Goal: Task Accomplishment & Management: Complete application form

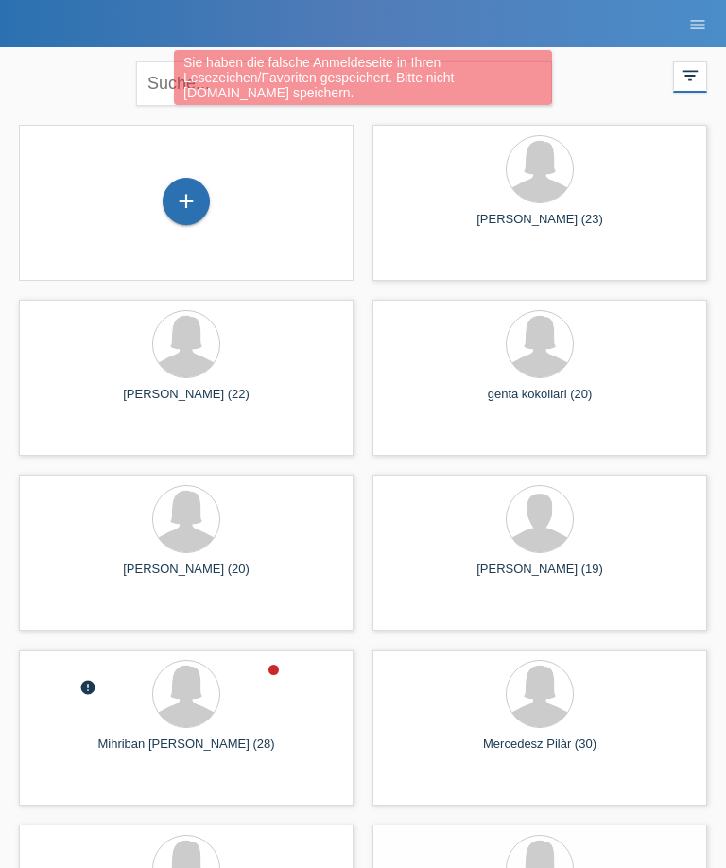
click at [213, 237] on div "+" at bounding box center [186, 203] width 335 height 156
click at [190, 198] on div "+" at bounding box center [186, 201] width 45 height 32
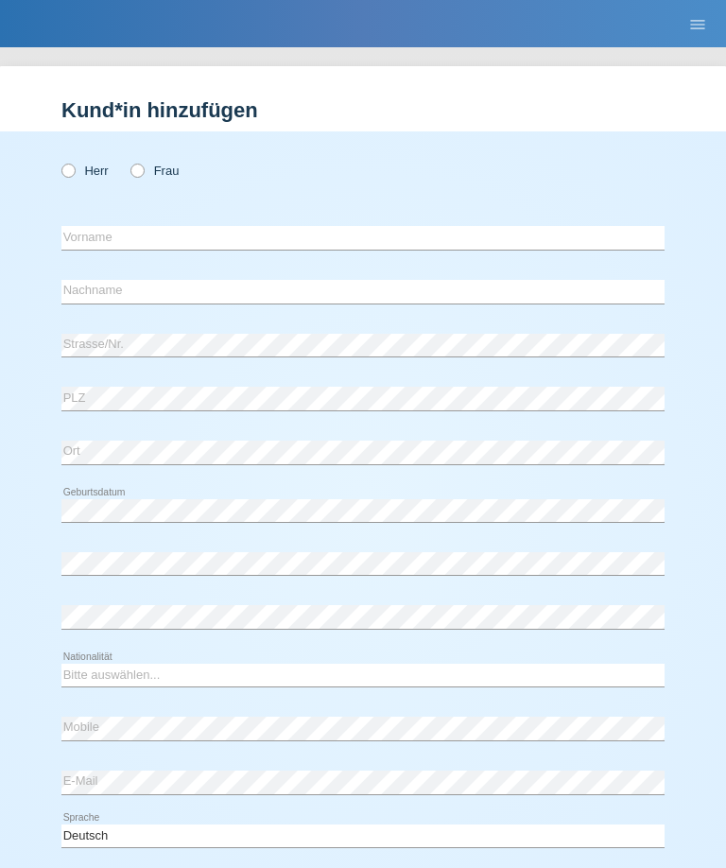
click at [147, 164] on label "Frau" at bounding box center [154, 171] width 48 height 14
click at [143, 164] on input "Frau" at bounding box center [136, 170] width 12 height 12
radio input "true"
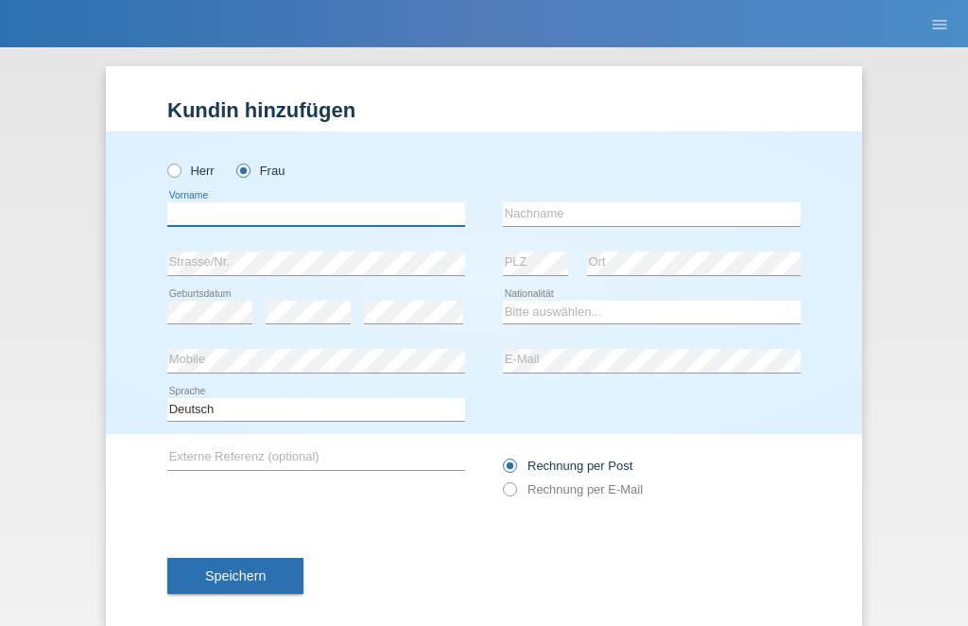
click at [408, 216] on input "text" at bounding box center [316, 214] width 298 height 24
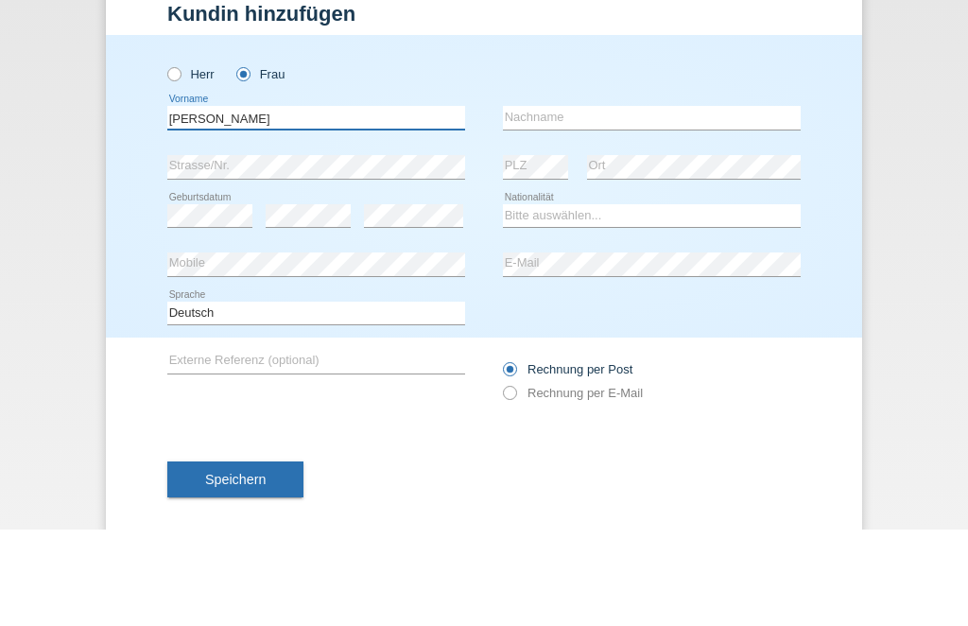
type input "[PERSON_NAME]"
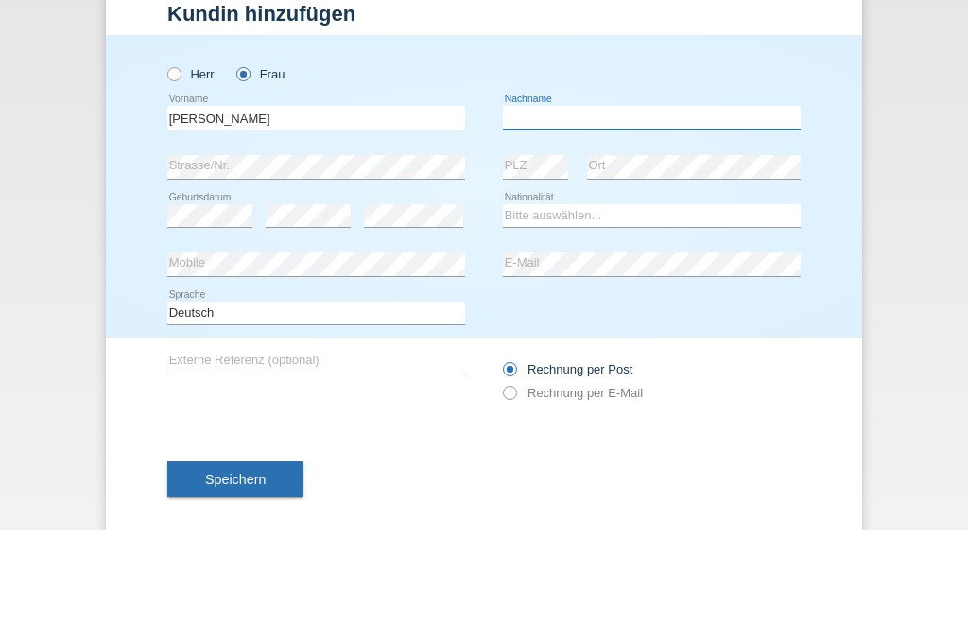
click at [621, 202] on input "text" at bounding box center [652, 214] width 298 height 24
type input "Hopi"
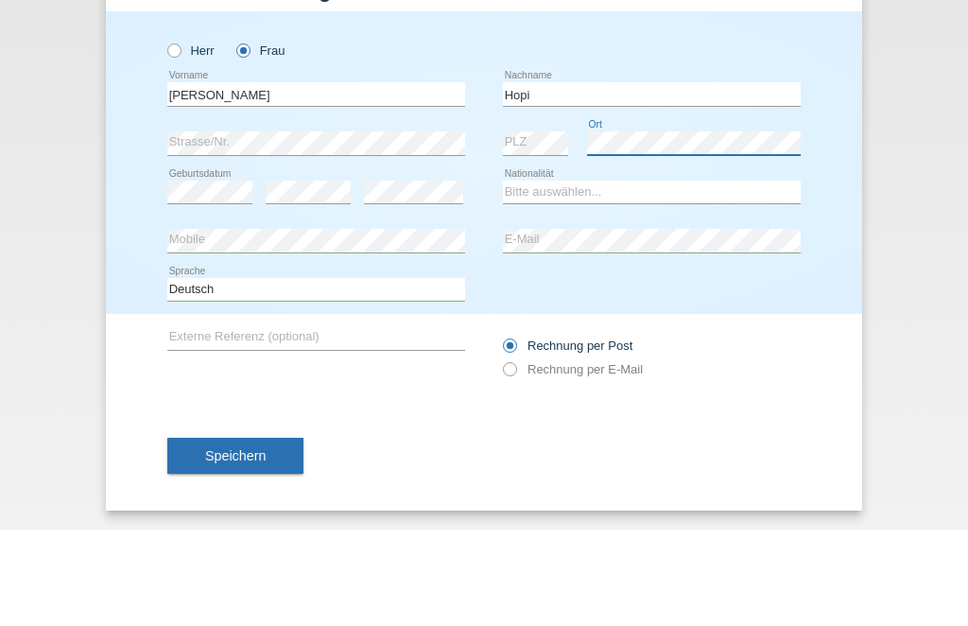
scroll to position [31, 0]
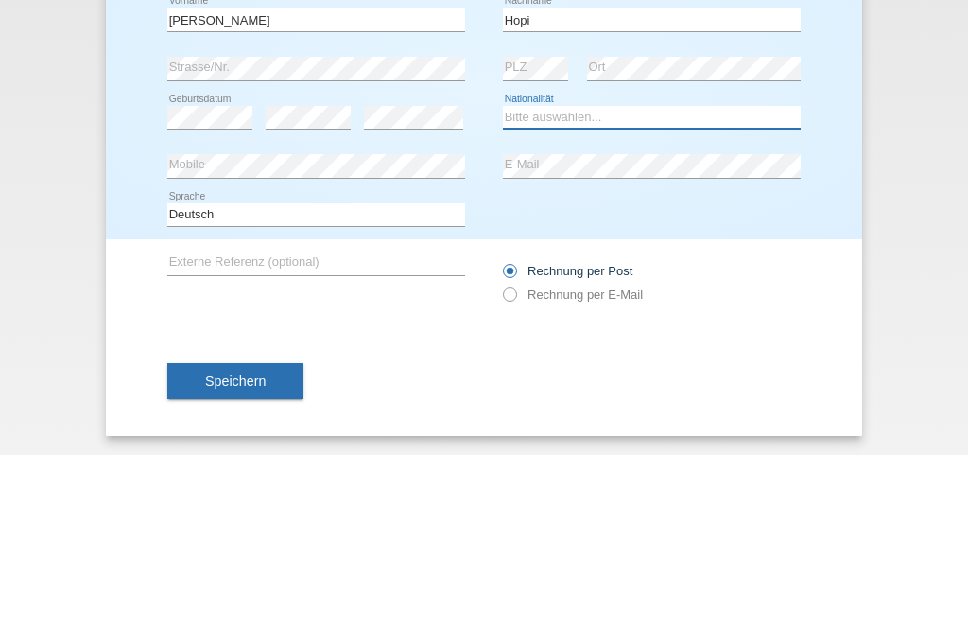
click at [660, 277] on select "Bitte auswählen... Schweiz Deutschland Liechtenstein Österreich ------------ Af…" at bounding box center [652, 288] width 298 height 23
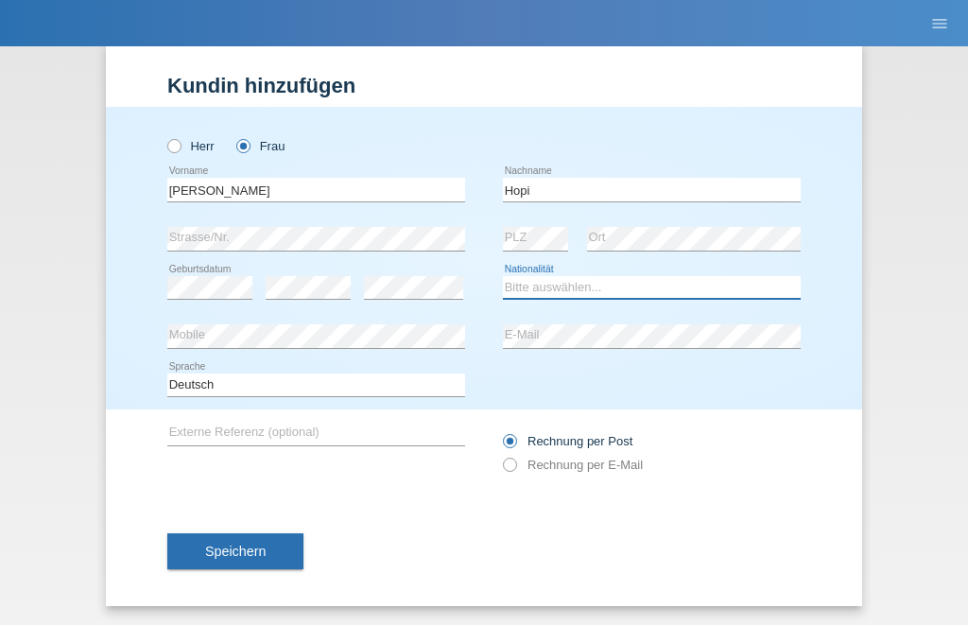
select select "SI"
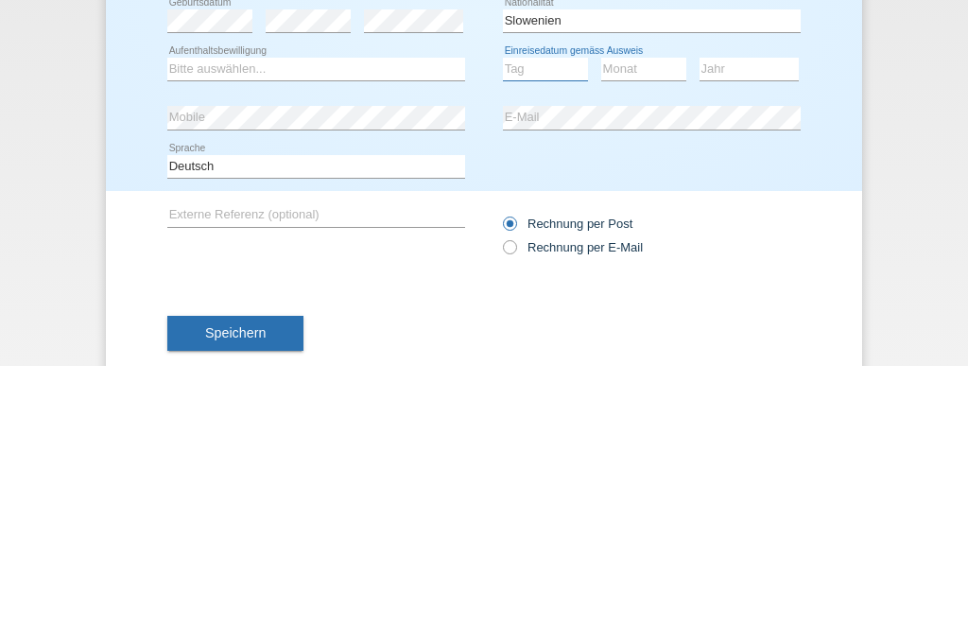
click at [547, 318] on select "Tag 01 02 03 04 05 06 07 08 09 10 11" at bounding box center [545, 329] width 85 height 23
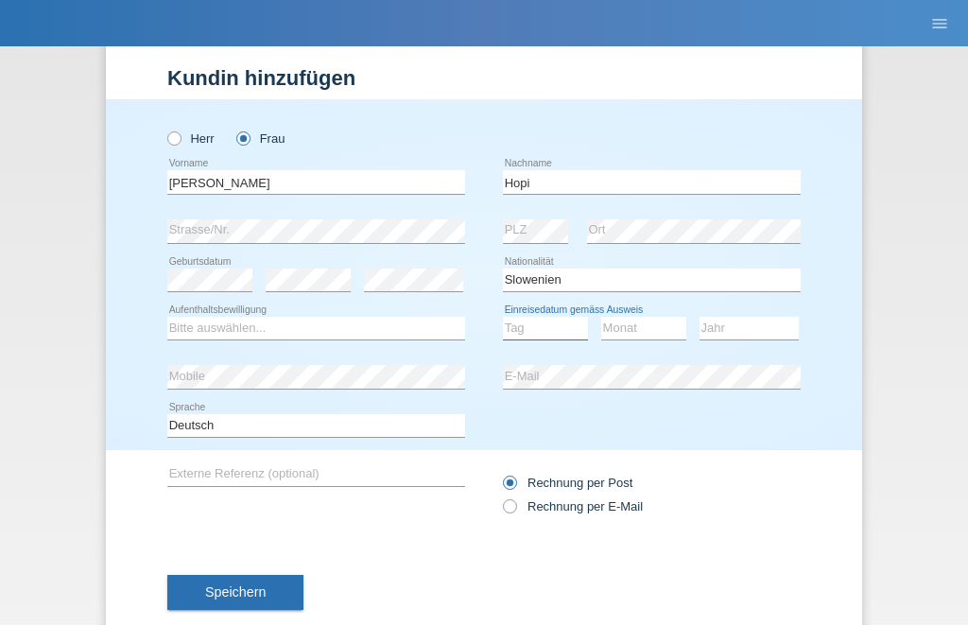
select select "18"
click at [635, 331] on select "Monat 01 02 03 04 05 06 07 08 09 10 11" at bounding box center [643, 329] width 85 height 23
select select "02"
click at [725, 332] on select "Jahr 2025 2024 2023 2022 2021 2020 2019 2018 2017 2016 2015 2014 2013 2012 2011…" at bounding box center [749, 329] width 99 height 23
select select "2018"
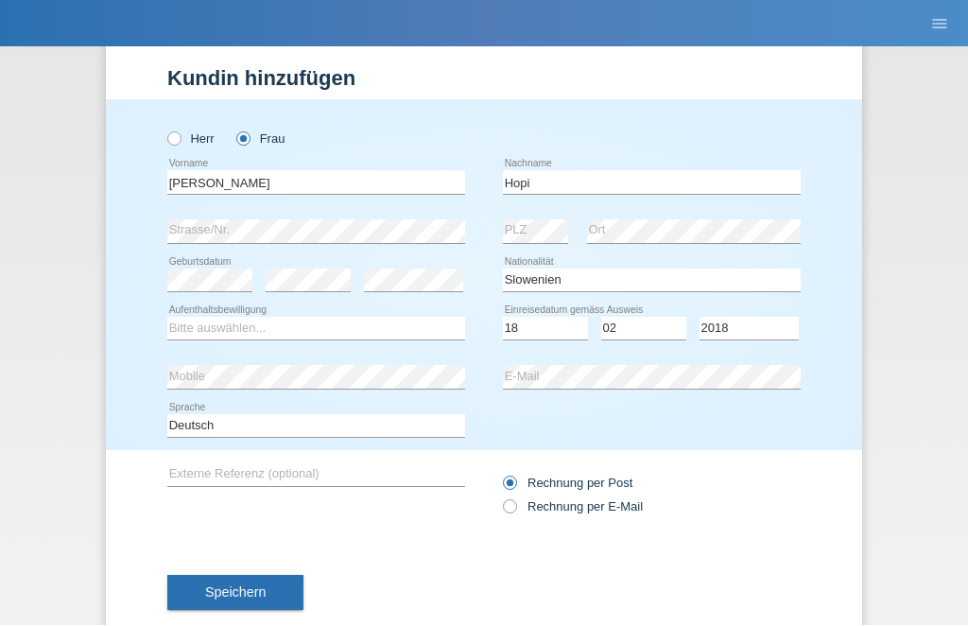
click at [190, 305] on div "Bitte auswählen... C B B - Flüchtlingsstatus Andere error Aufenthaltsbewilligung" at bounding box center [316, 329] width 298 height 48
click at [189, 310] on div "Bitte auswählen... C B B - Flüchtlingsstatus Andere error Aufenthaltsbewilligung" at bounding box center [316, 329] width 298 height 48
click at [233, 324] on select "Bitte auswählen... C B B - Flüchtlingsstatus Andere" at bounding box center [316, 329] width 298 height 23
select select "B"
click at [222, 590] on span "Speichern" at bounding box center [235, 592] width 61 height 15
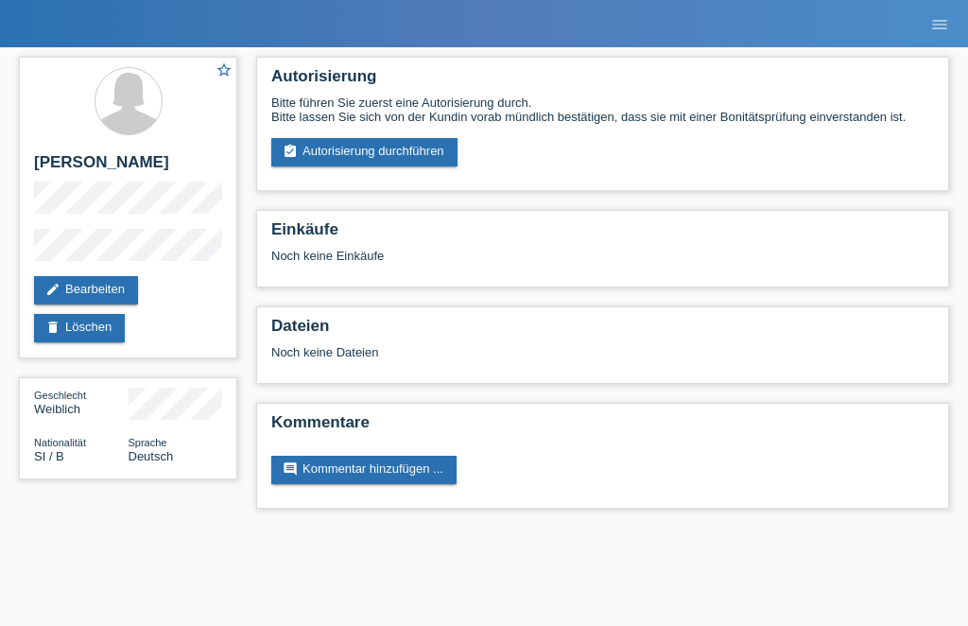
click at [390, 150] on link "assignment_turned_in Autorisierung durchführen" at bounding box center [364, 152] width 186 height 28
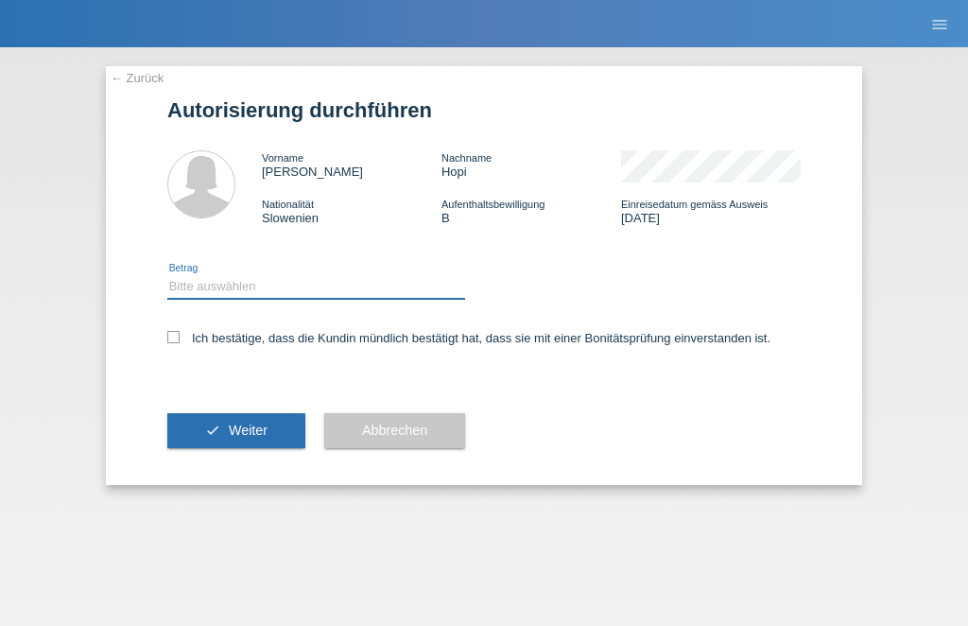
click at [217, 298] on select "Bitte auswählen CHF 1.00 - CHF 499.00 CHF 500.00 - CHF 1'999.00 CHF 2'000.00 - …" at bounding box center [316, 286] width 298 height 23
click at [202, 282] on select "Bitte auswählen CHF 1.00 - CHF 499.00 CHF 500.00 - CHF 1'999.00 CHF 2'000.00 - …" at bounding box center [316, 286] width 298 height 23
click at [203, 291] on select "Bitte auswählen CHF 1.00 - CHF 499.00 CHF 500.00 - CHF 1'999.00 CHF 2'000.00 - …" at bounding box center [316, 286] width 298 height 23
select select "1"
click at [172, 331] on div "Ich bestätige, dass die Kundin mündlich bestätigt hat, dass sie mit einer Bonit…" at bounding box center [483, 344] width 633 height 64
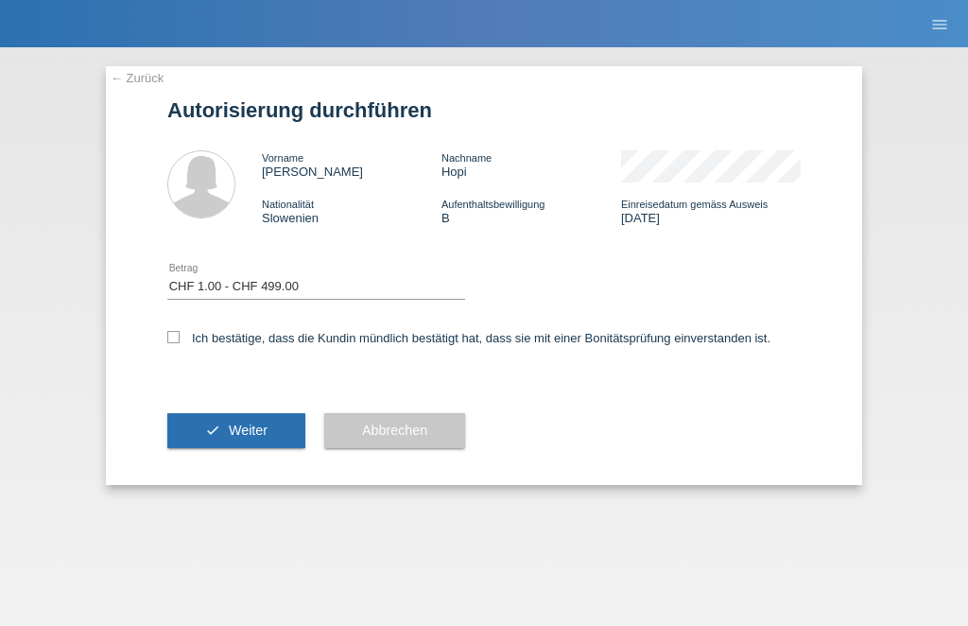
click at [182, 344] on label "Ich bestätige, dass die Kundin mündlich bestätigt hat, dass sie mit einer Bonit…" at bounding box center [468, 338] width 603 height 14
click at [180, 343] on input "Ich bestätige, dass die Kundin mündlich bestätigt hat, dass sie mit einer Bonit…" at bounding box center [173, 337] width 12 height 12
checkbox input "true"
click at [215, 427] on button "check Weiter" at bounding box center [236, 431] width 138 height 36
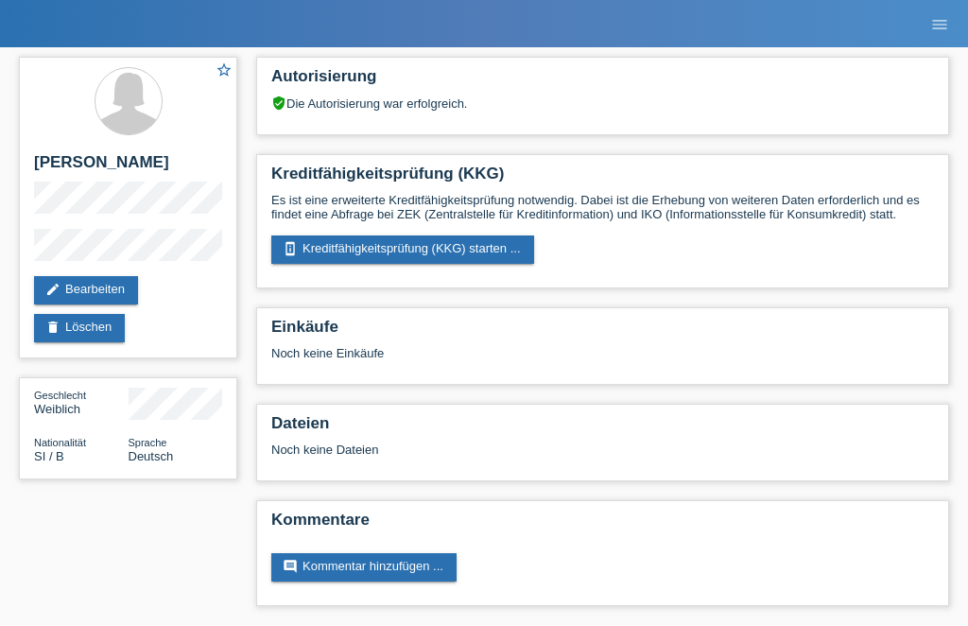
click at [320, 264] on link "perm_device_information Kreditfähigkeitsprüfung (KKG) starten ..." at bounding box center [402, 249] width 263 height 28
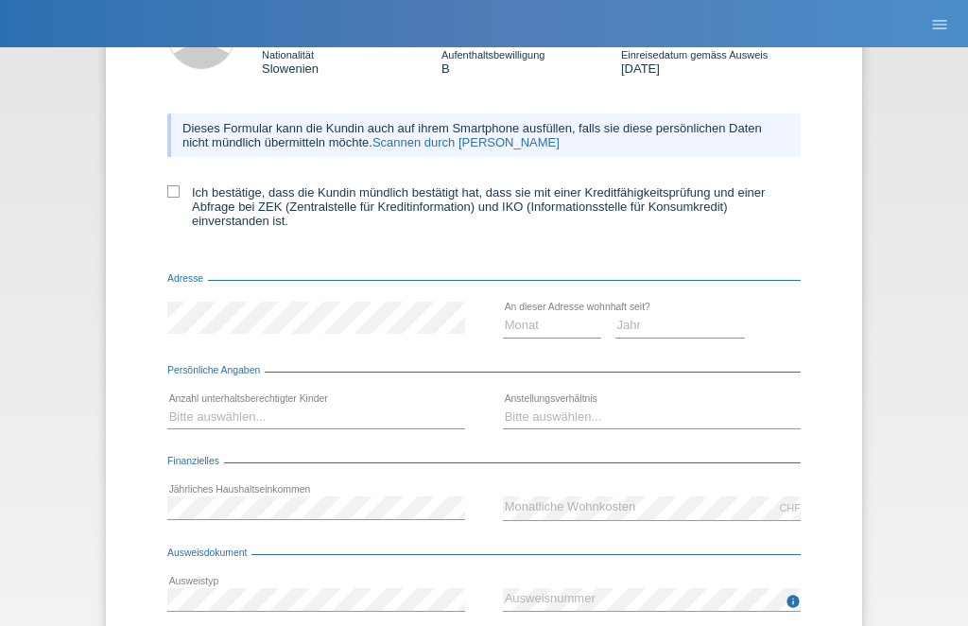
scroll to position [151, 0]
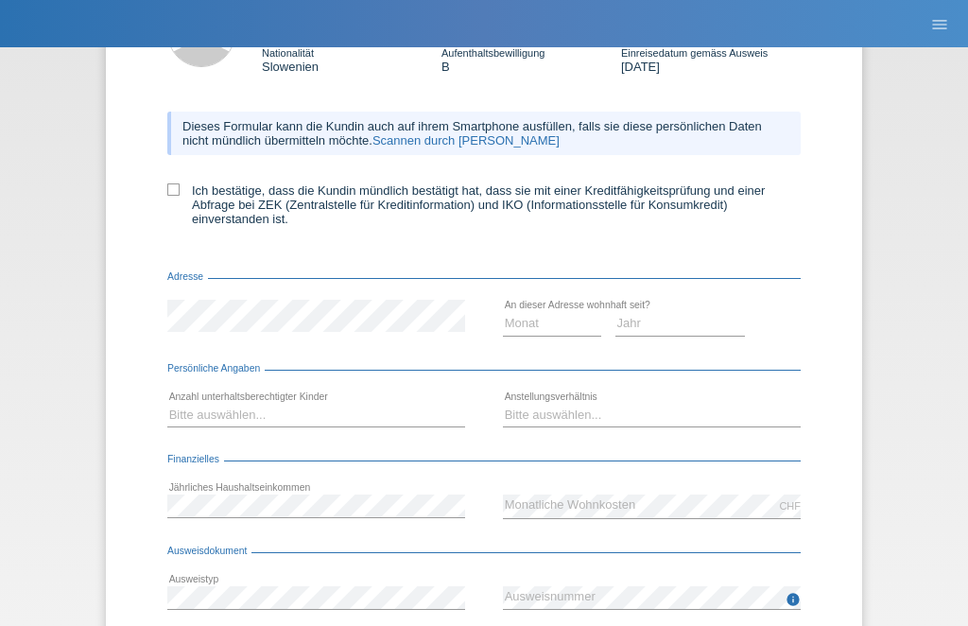
click at [163, 199] on div "← Zurück Kreditfähigkeitsprüfung (KKG) Vorname Sara Nachname Hopi Nationalität …" at bounding box center [484, 323] width 756 height 817
click at [184, 197] on label "Ich bestätige, dass die Kundin mündlich bestätigt hat, dass sie mit einer Kredi…" at bounding box center [483, 204] width 633 height 43
click at [180, 196] on input "Ich bestätige, dass die Kundin mündlich bestätigt hat, dass sie mit einer Kredi…" at bounding box center [173, 189] width 12 height 12
checkbox input "true"
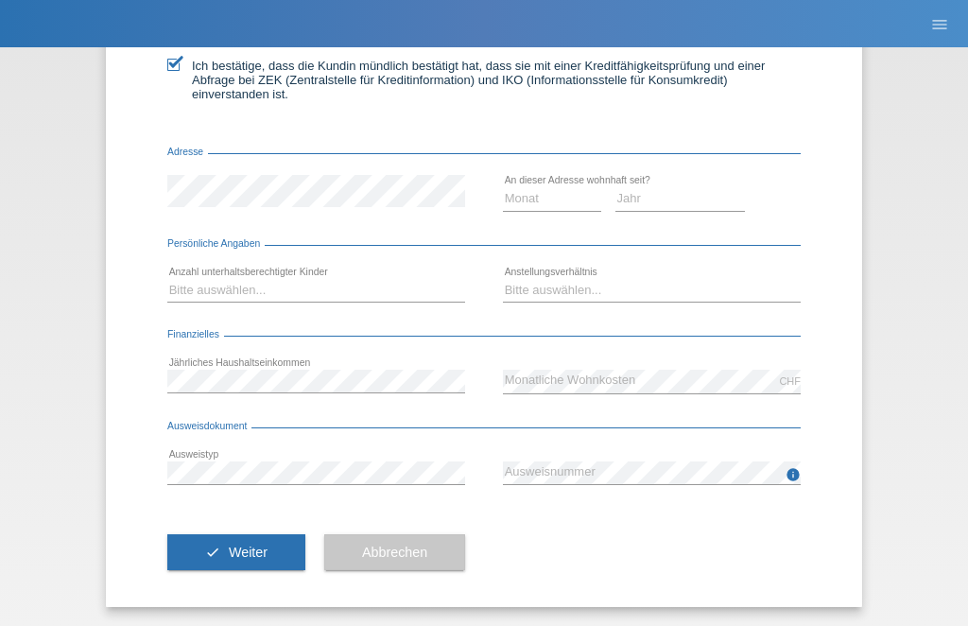
scroll to position [280, 0]
click at [410, 294] on select "Bitte auswählen... 0 1 2 3 4 5 6 7 8 9" at bounding box center [316, 290] width 298 height 23
select select "0"
click at [693, 302] on select "Bitte auswählen... Unbefristet Befristet Lehrling/Student Pensioniert Nicht arb…" at bounding box center [652, 290] width 298 height 23
select select "UNLIMITED"
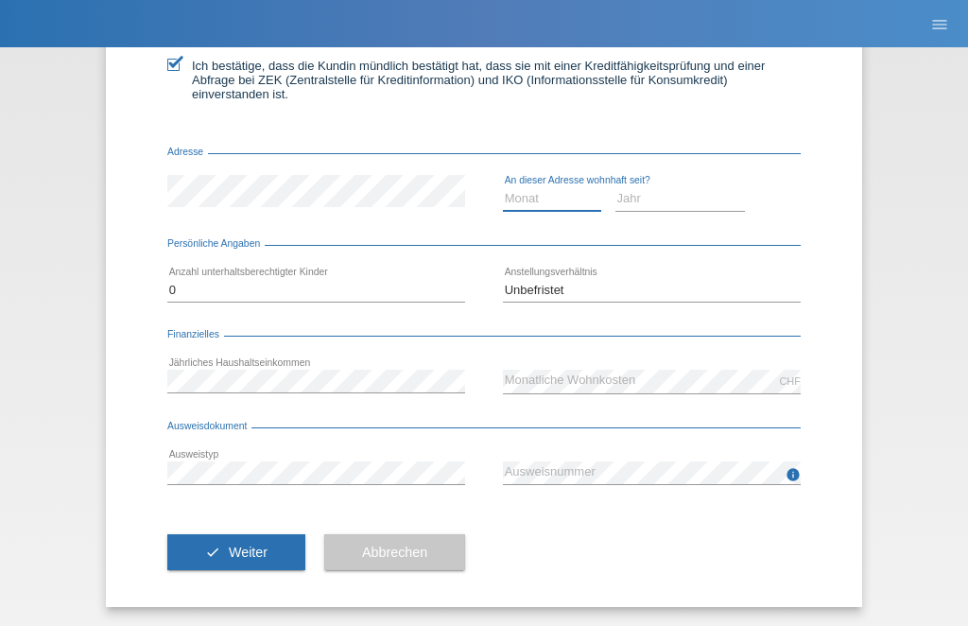
click at [581, 201] on select "Monat 01 02 03 04 05 06 07 08 09 10" at bounding box center [552, 198] width 98 height 23
click at [563, 210] on select "Monat 01 02 03 04 05 06 07 08 09 10" at bounding box center [552, 198] width 98 height 23
select select "01"
click at [707, 208] on select "Jahr 2025 2024 2023 2022 2021 2020 2019 2018 2017 2016 2015 2014 2013 2012 2011…" at bounding box center [680, 198] width 130 height 23
select select "2019"
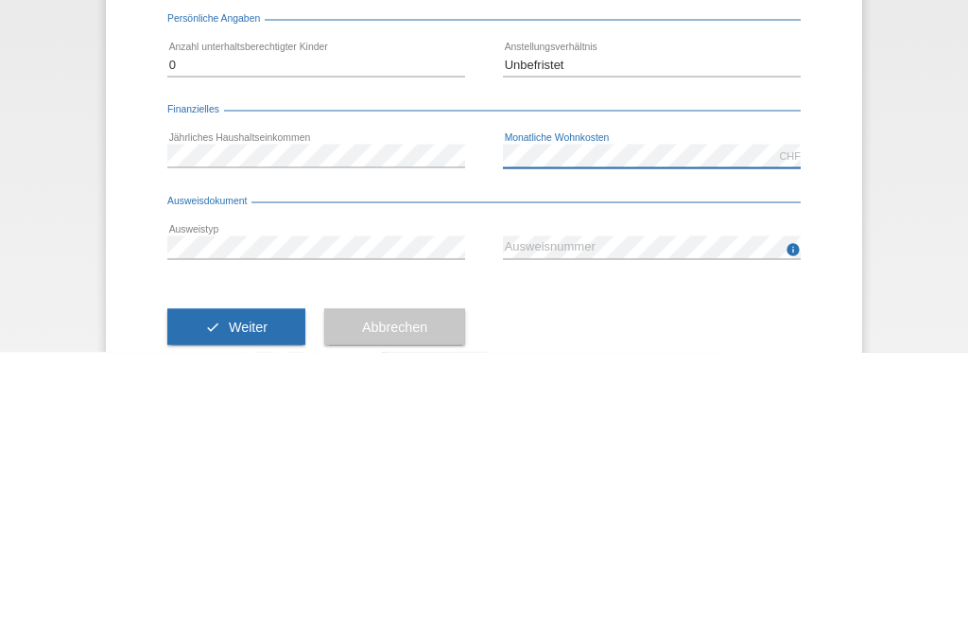
scroll to position [245, 0]
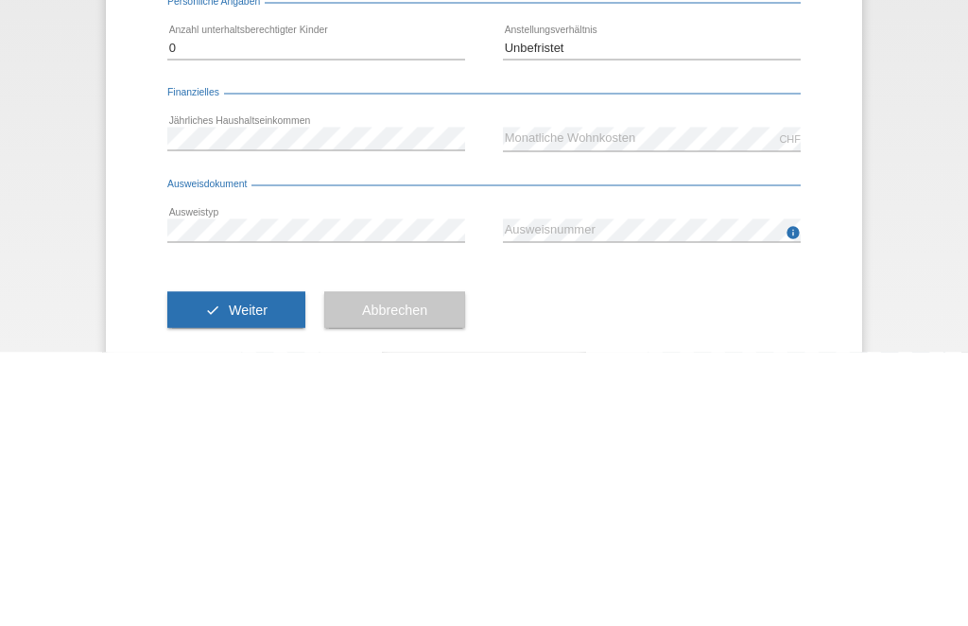
click at [895, 118] on div "← Zurück Kreditfähigkeitsprüfung (KKG) Vorname Sara Nachname Hopi Nationalität …" at bounding box center [484, 336] width 968 height 579
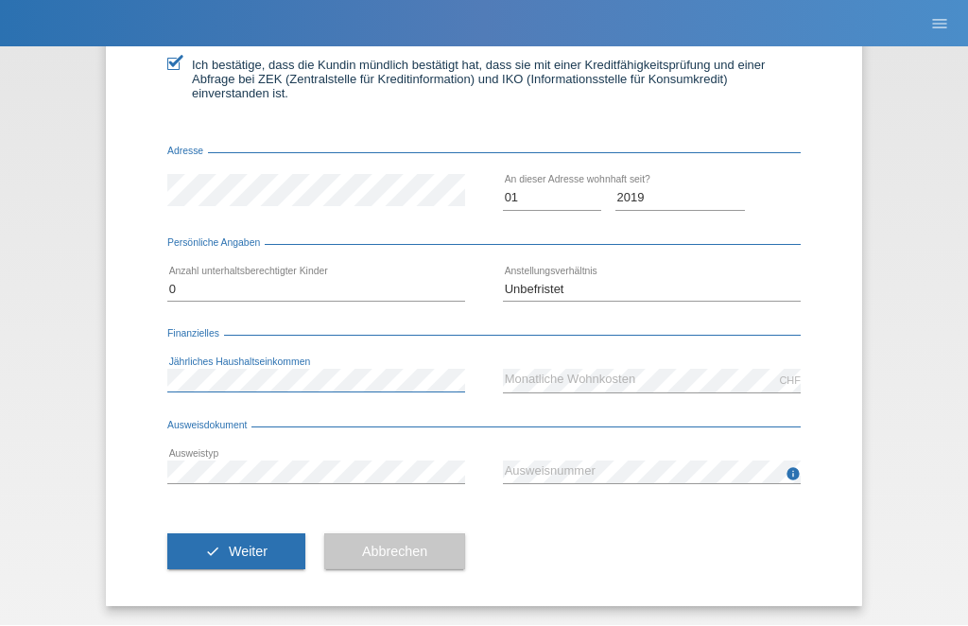
scroll to position [293, 0]
click at [339, 357] on div "error Jährliches Haushaltseinkommen" at bounding box center [316, 381] width 298 height 48
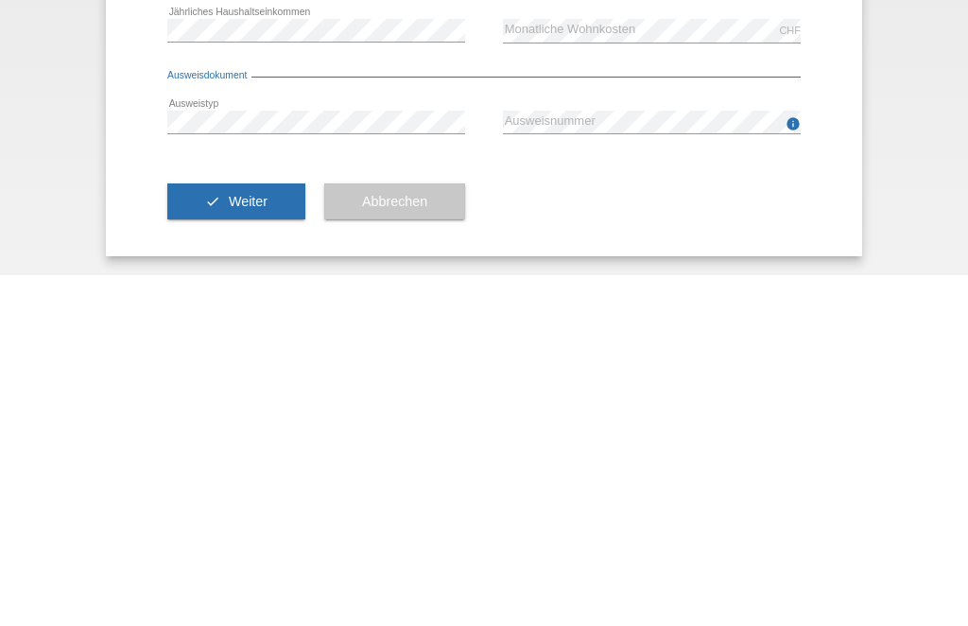
click at [767, 497] on div "check Weiter Abbrechen" at bounding box center [483, 552] width 633 height 110
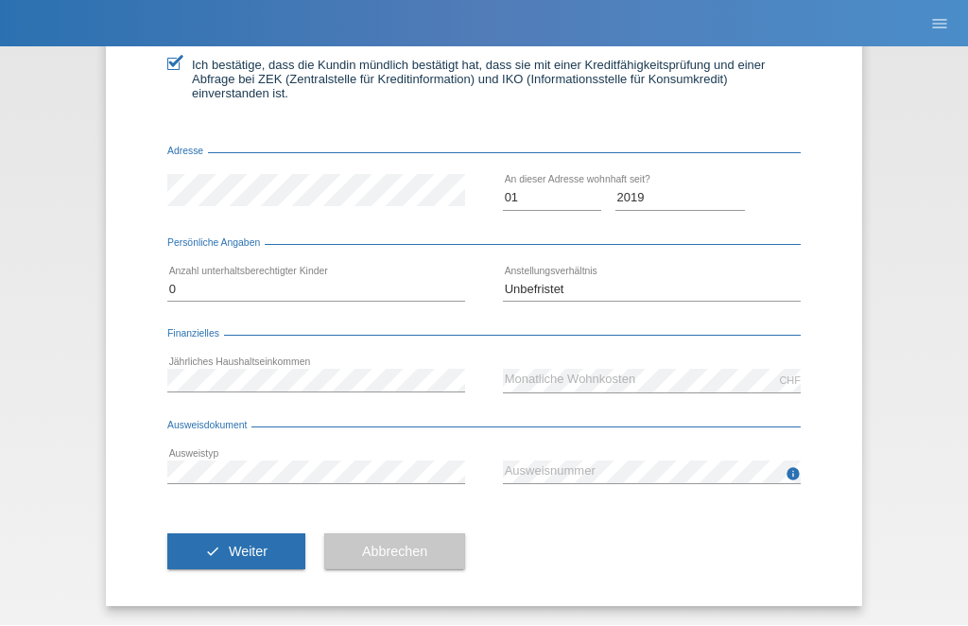
click at [254, 554] on span "Weiter" at bounding box center [248, 552] width 39 height 15
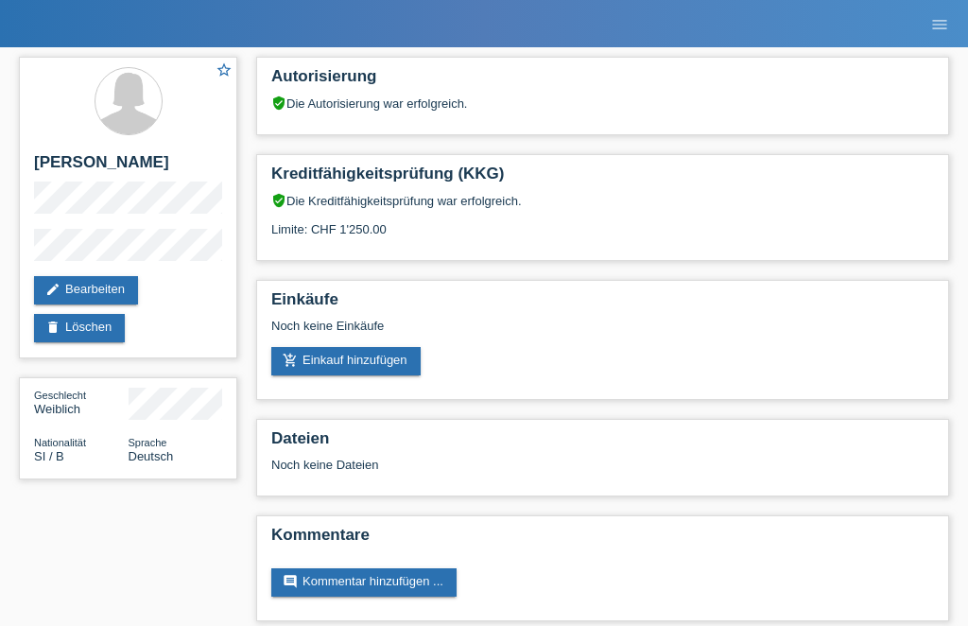
click at [371, 360] on link "add_shopping_cart Einkauf hinzufügen" at bounding box center [345, 361] width 149 height 28
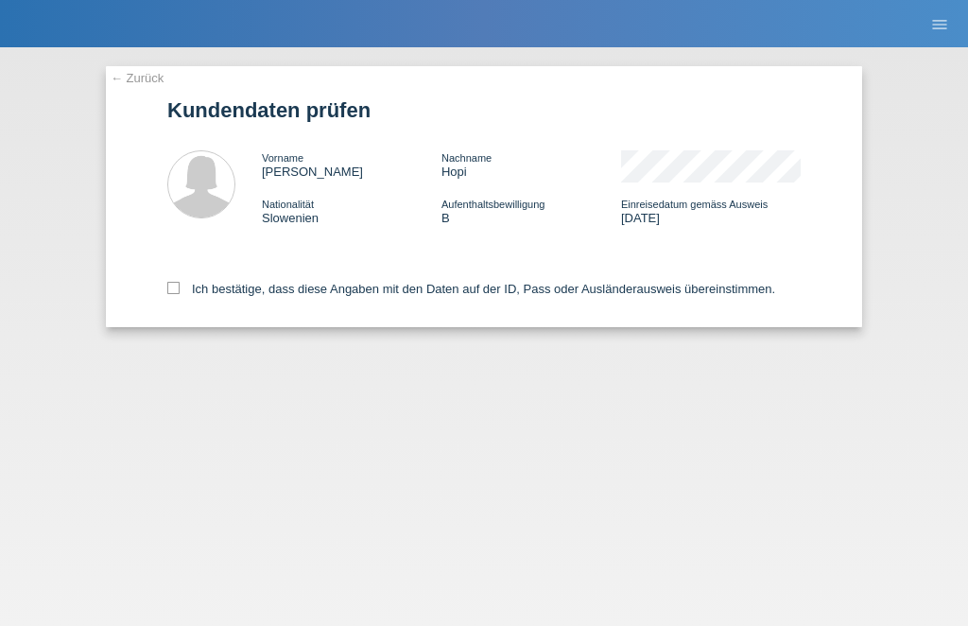
click at [168, 294] on icon at bounding box center [173, 288] width 12 height 12
click at [168, 294] on input "Ich bestätige, dass diese Angaben mit den Daten auf der ID, Pass oder Ausländer…" at bounding box center [173, 288] width 12 height 12
checkbox input "true"
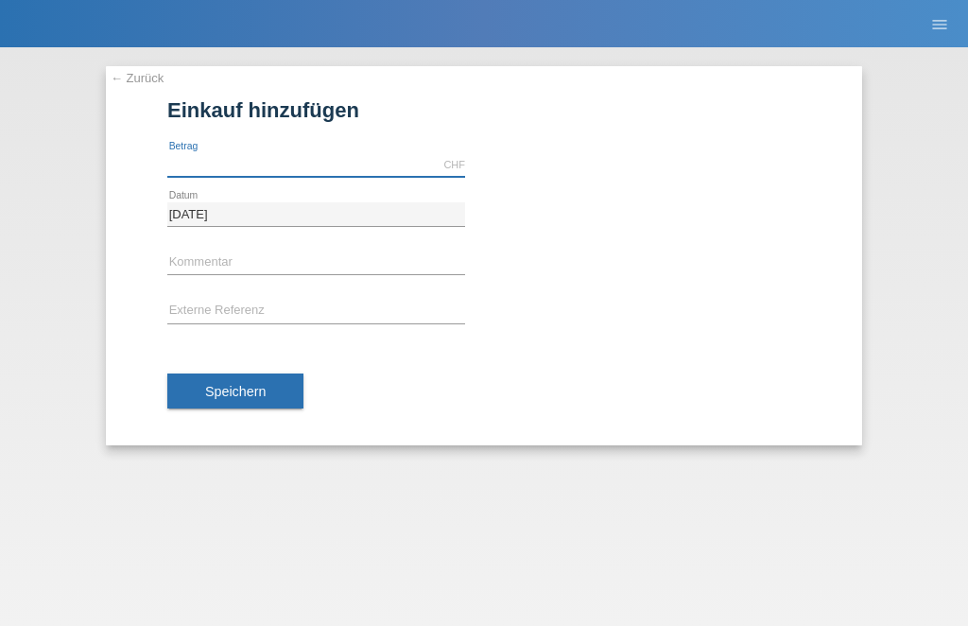
click at [341, 159] on input "text" at bounding box center [316, 165] width 298 height 24
type input "379.00"
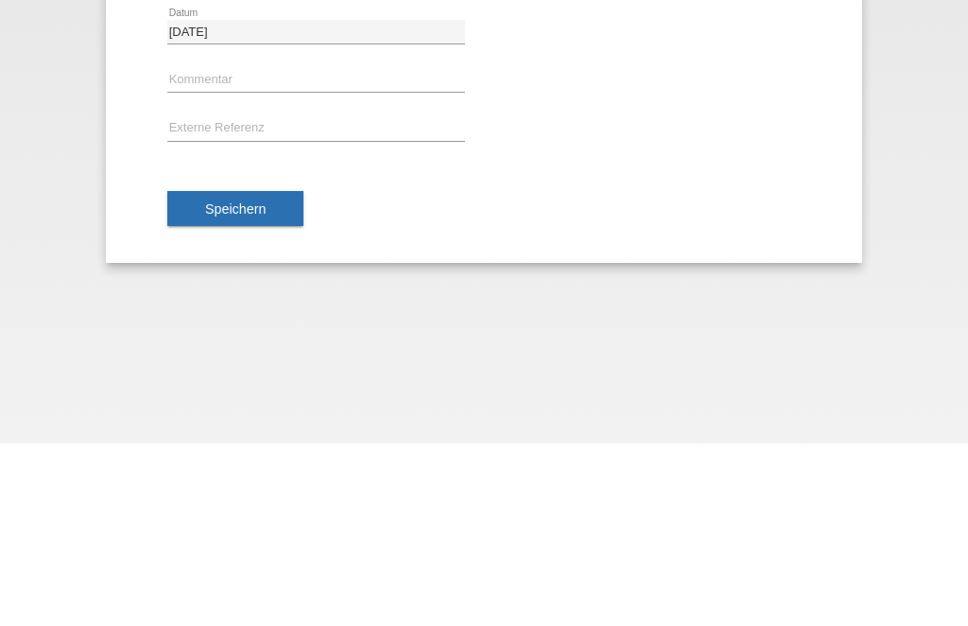
click at [255, 384] on span "Speichern" at bounding box center [235, 391] width 61 height 15
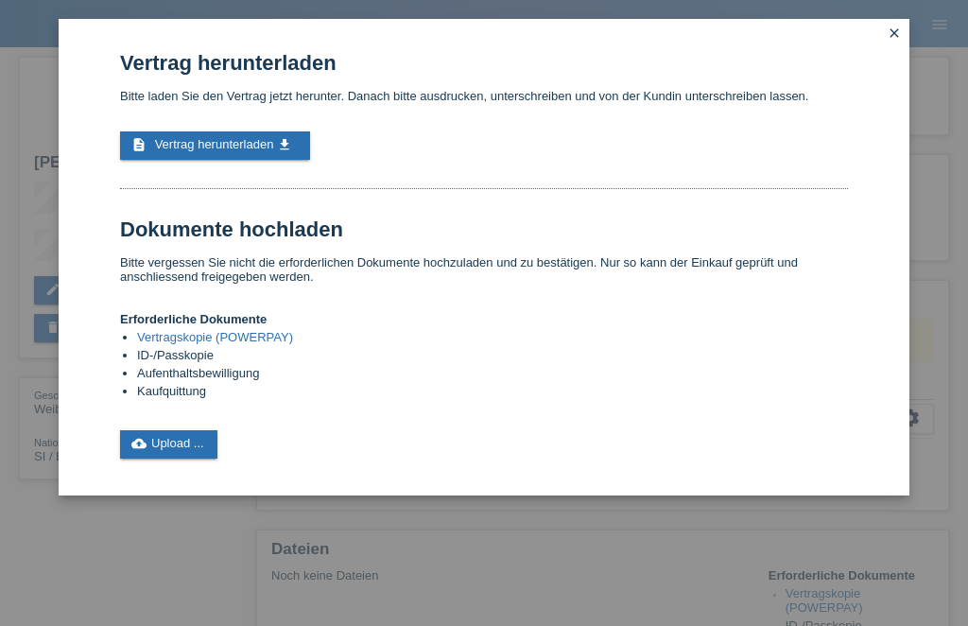
click at [235, 144] on link "description Vertrag herunterladen get_app" at bounding box center [215, 145] width 190 height 28
